Goal: Transaction & Acquisition: Purchase product/service

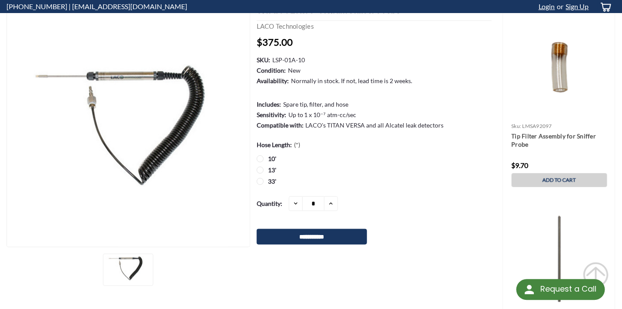
click at [548, 184] on link "Add to Cart" at bounding box center [560, 180] width 96 height 14
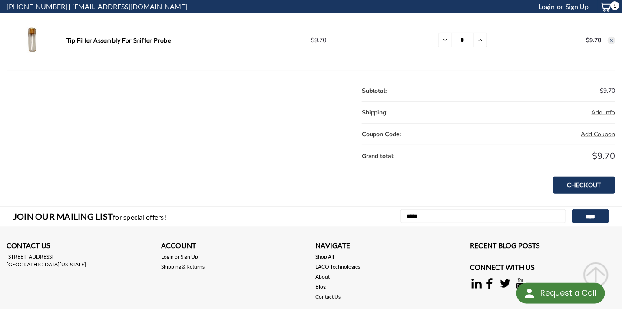
scroll to position [130, 0]
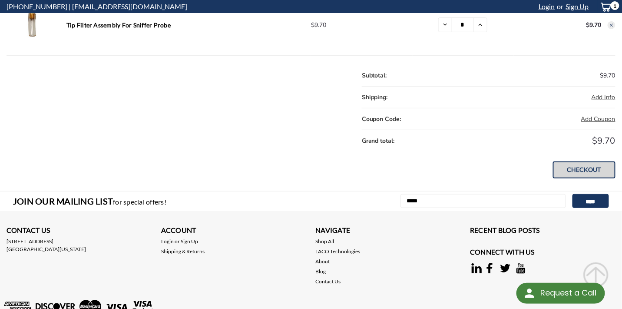
click at [595, 170] on link "Checkout" at bounding box center [584, 169] width 63 height 17
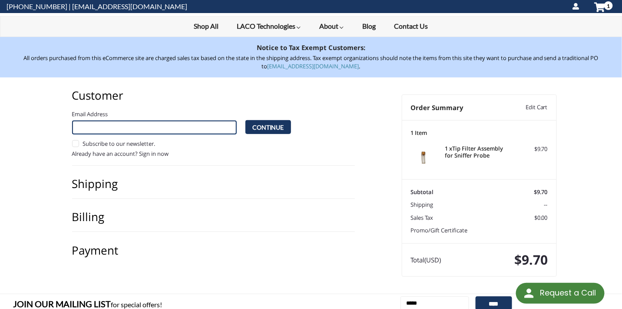
scroll to position [60, 0]
